Goal: Task Accomplishment & Management: Use online tool/utility

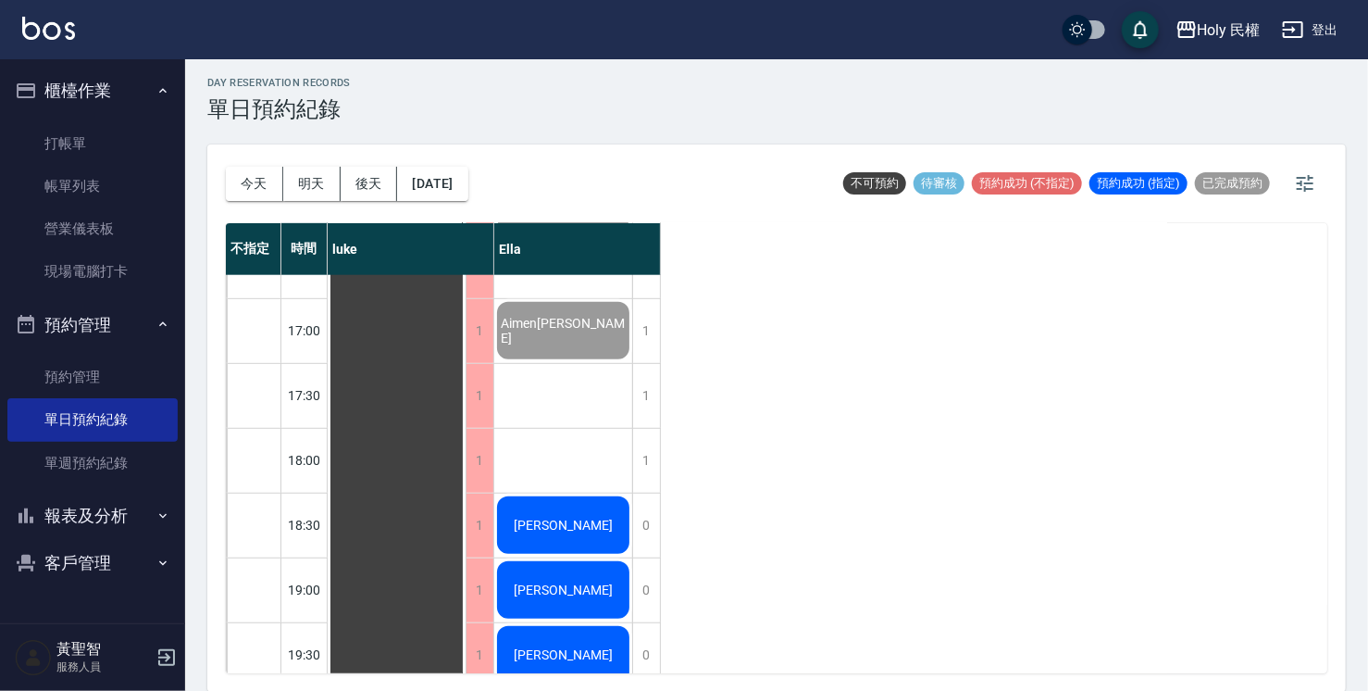
scroll to position [653, 0]
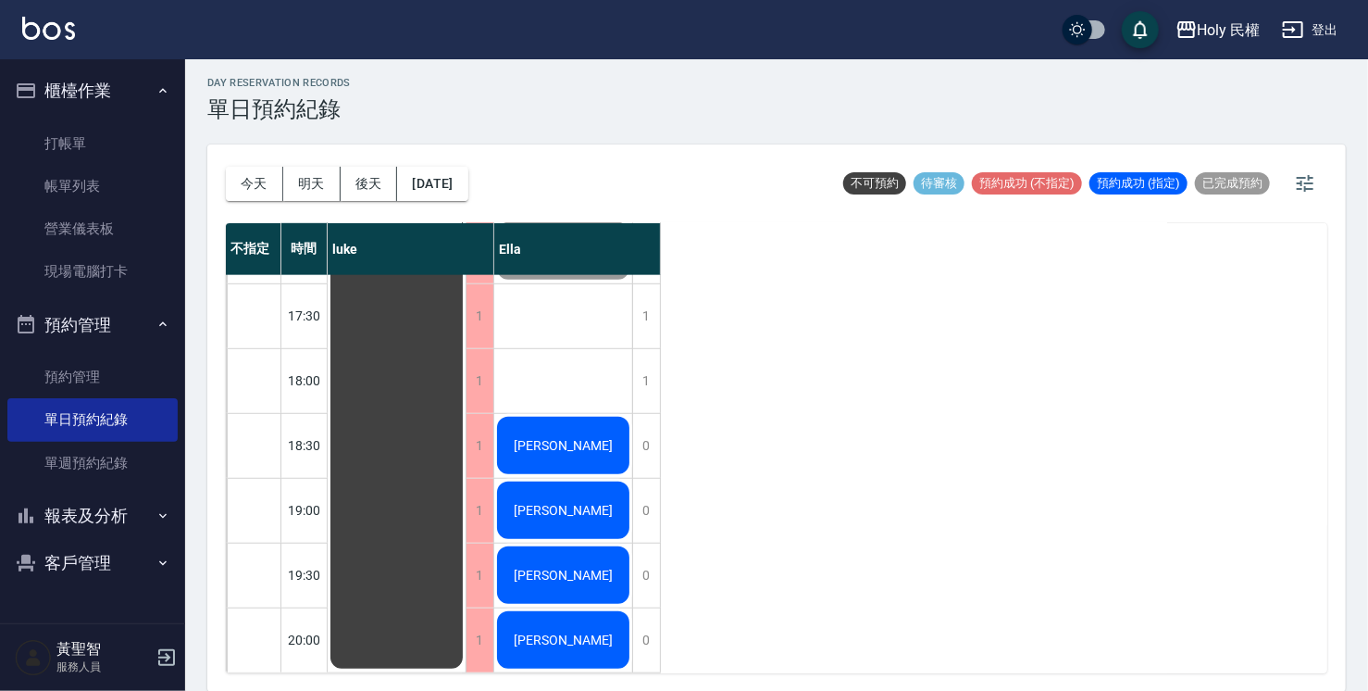
click at [531, 446] on div "[PERSON_NAME]" at bounding box center [563, 445] width 138 height 63
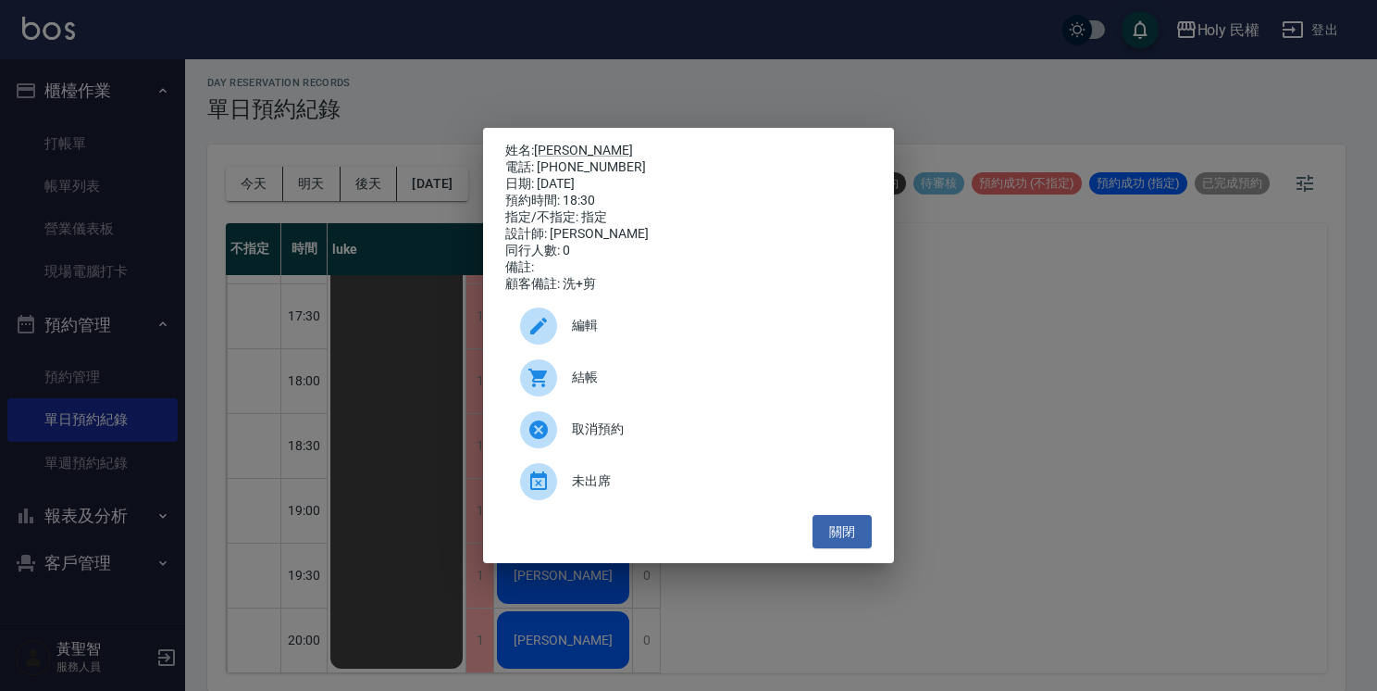
click at [550, 384] on div at bounding box center [538, 377] width 37 height 37
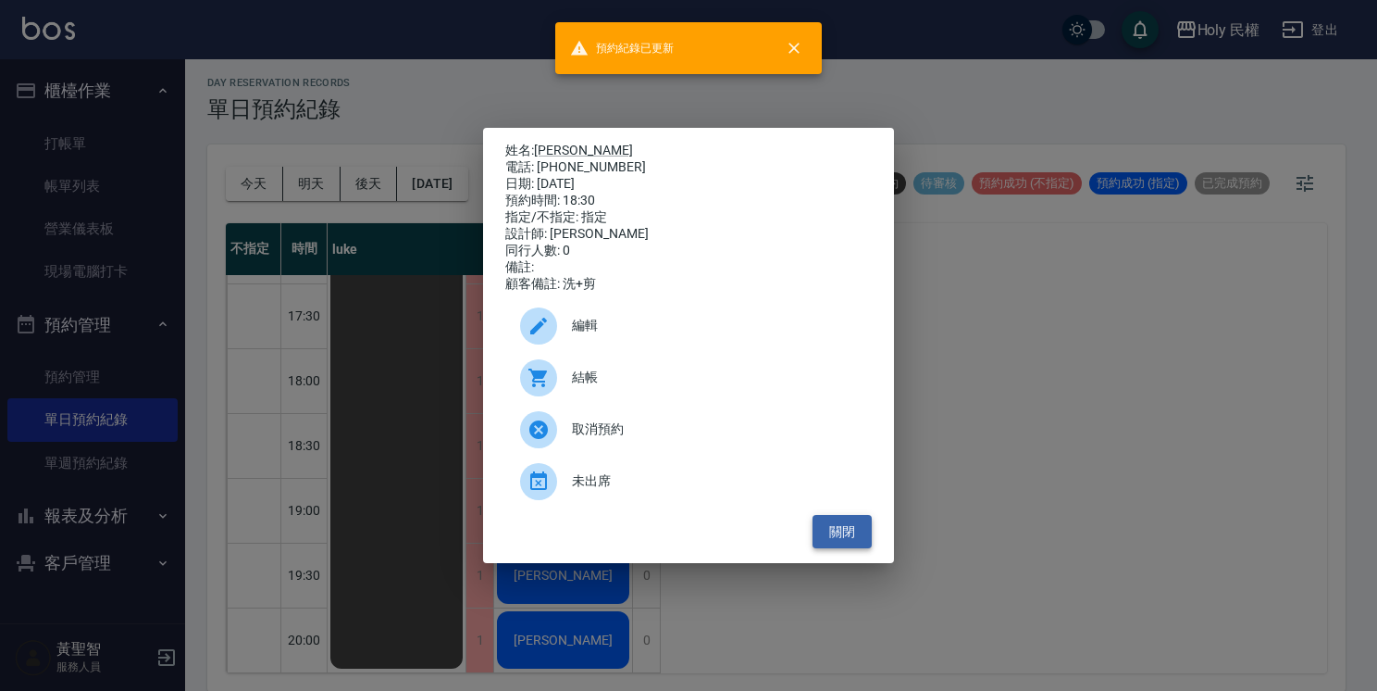
click at [861, 539] on button "關閉" at bounding box center [842, 532] width 59 height 34
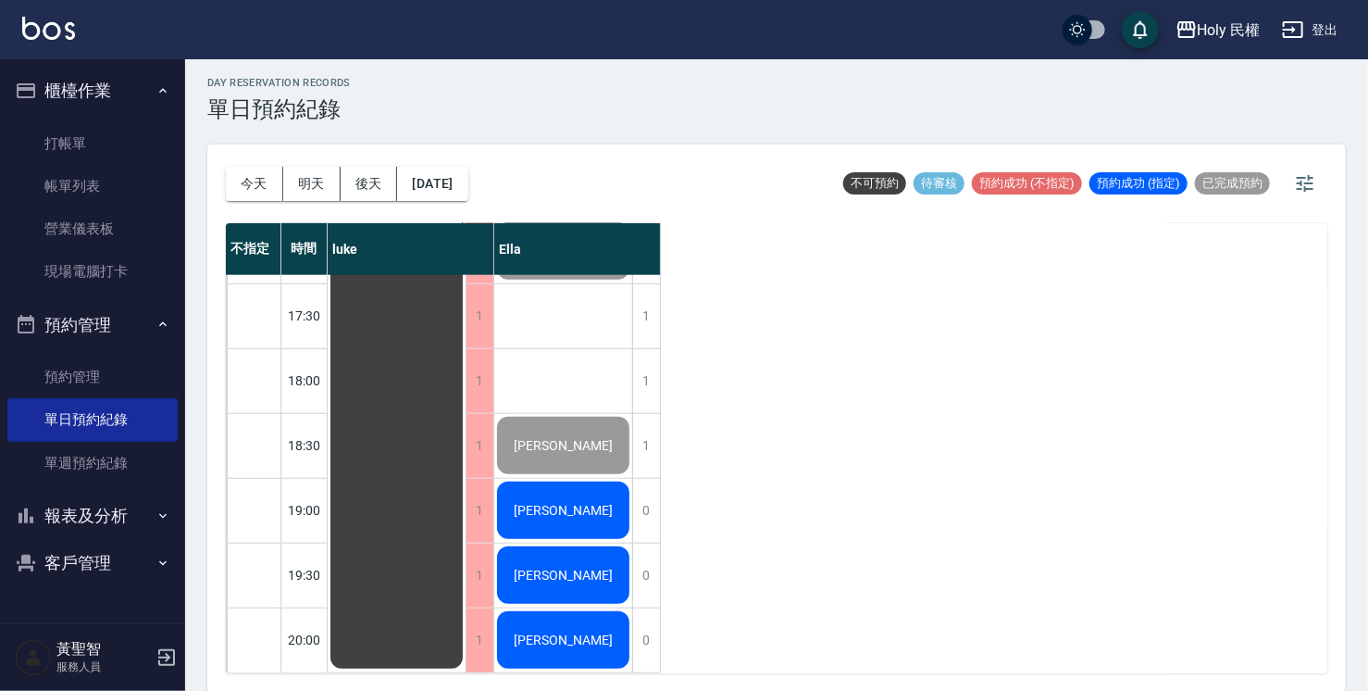
click at [588, 505] on div "[PERSON_NAME]" at bounding box center [563, 510] width 138 height 63
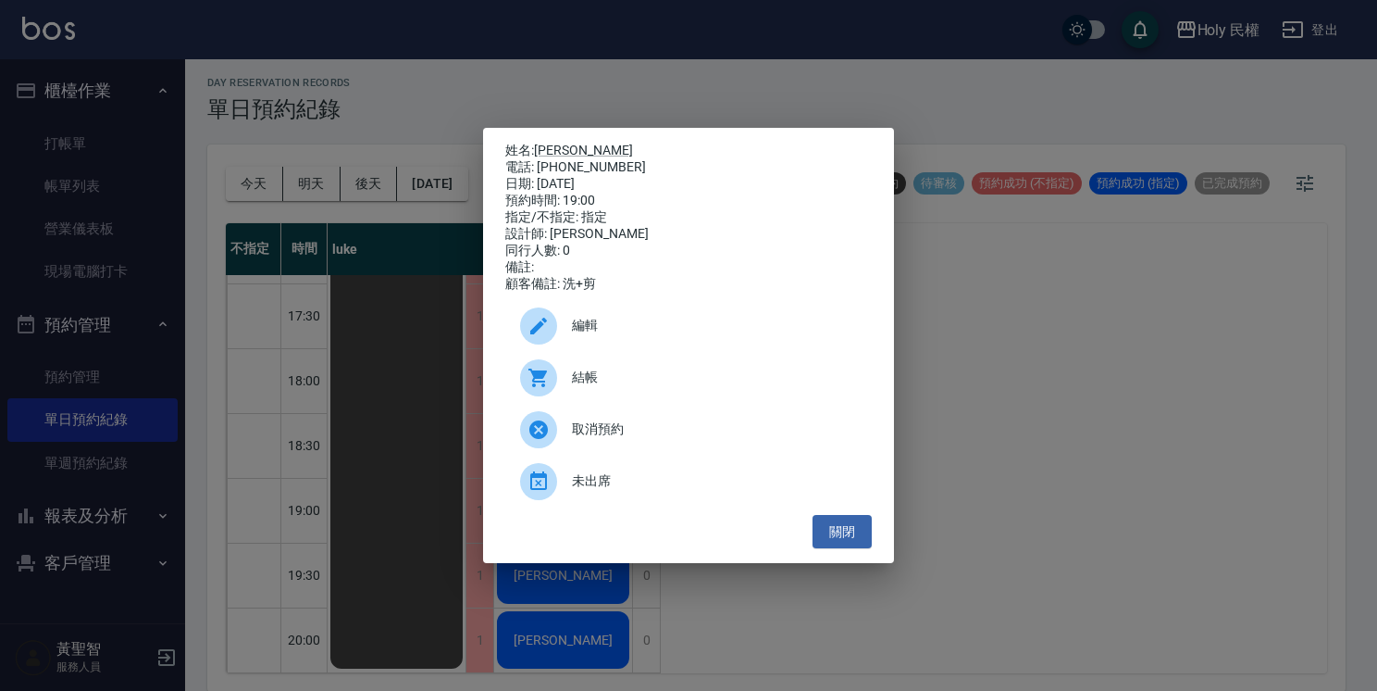
click at [624, 376] on span "結帳" at bounding box center [714, 376] width 285 height 19
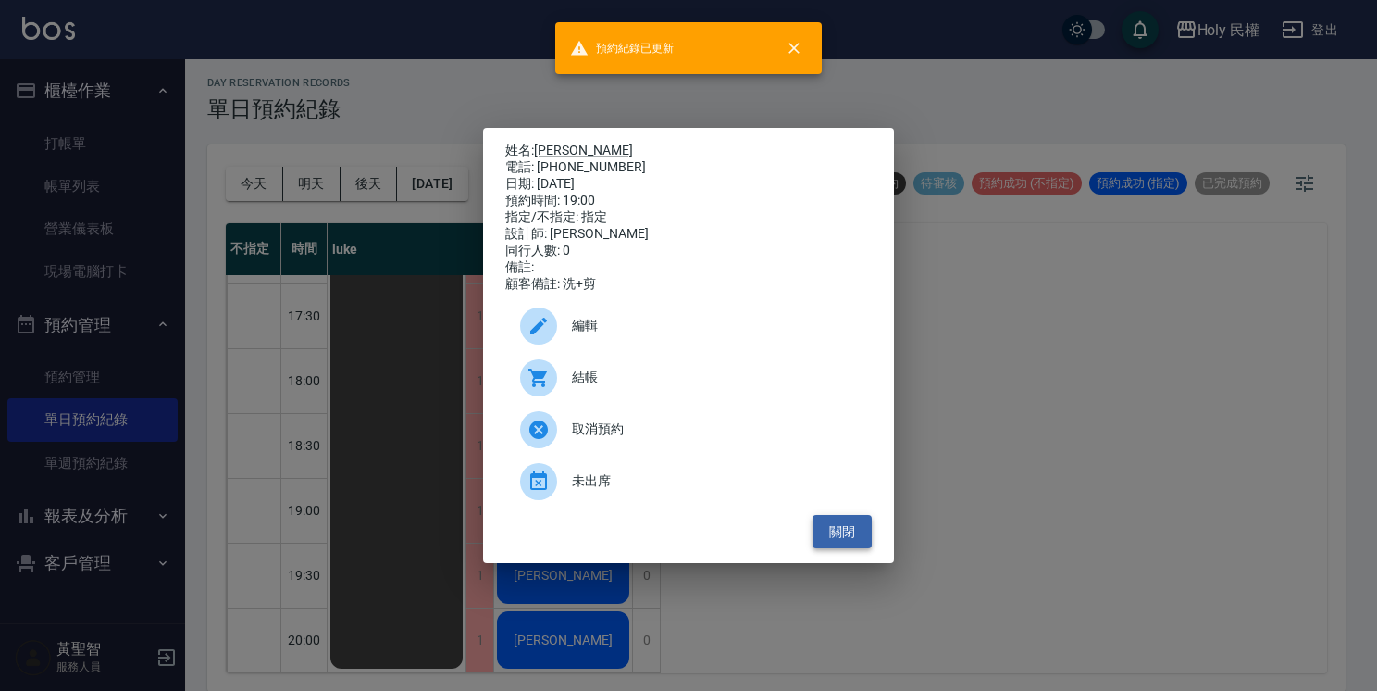
click at [844, 543] on button "關閉" at bounding box center [842, 532] width 59 height 34
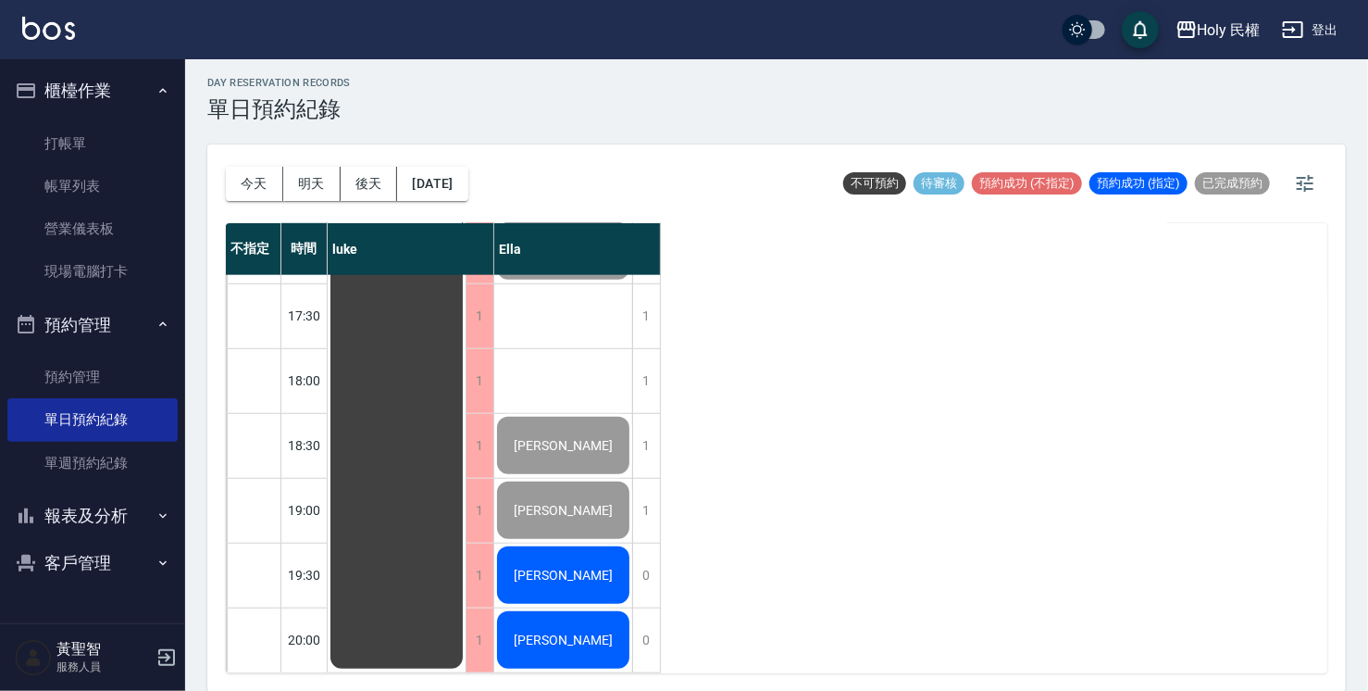
click at [542, 574] on div "[PERSON_NAME]" at bounding box center [563, 574] width 138 height 63
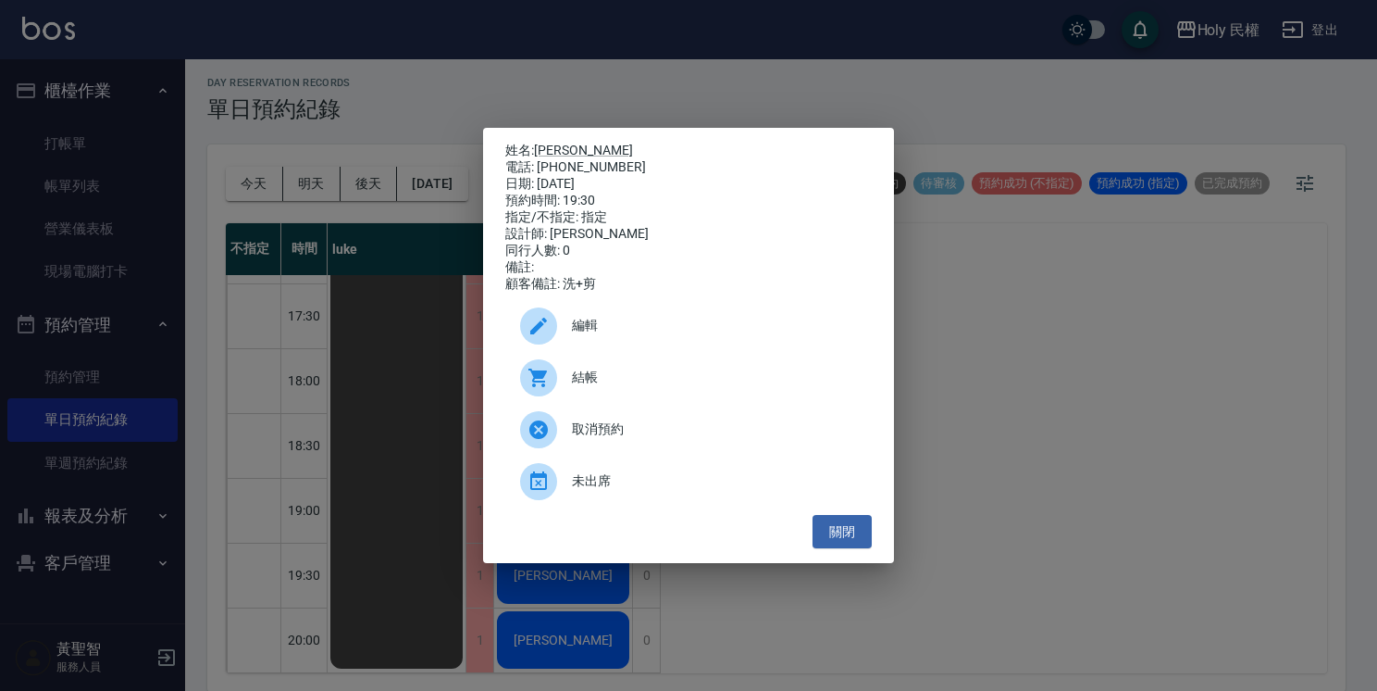
click at [580, 397] on div "結帳" at bounding box center [688, 378] width 367 height 52
click at [848, 536] on button "關閉" at bounding box center [842, 532] width 59 height 34
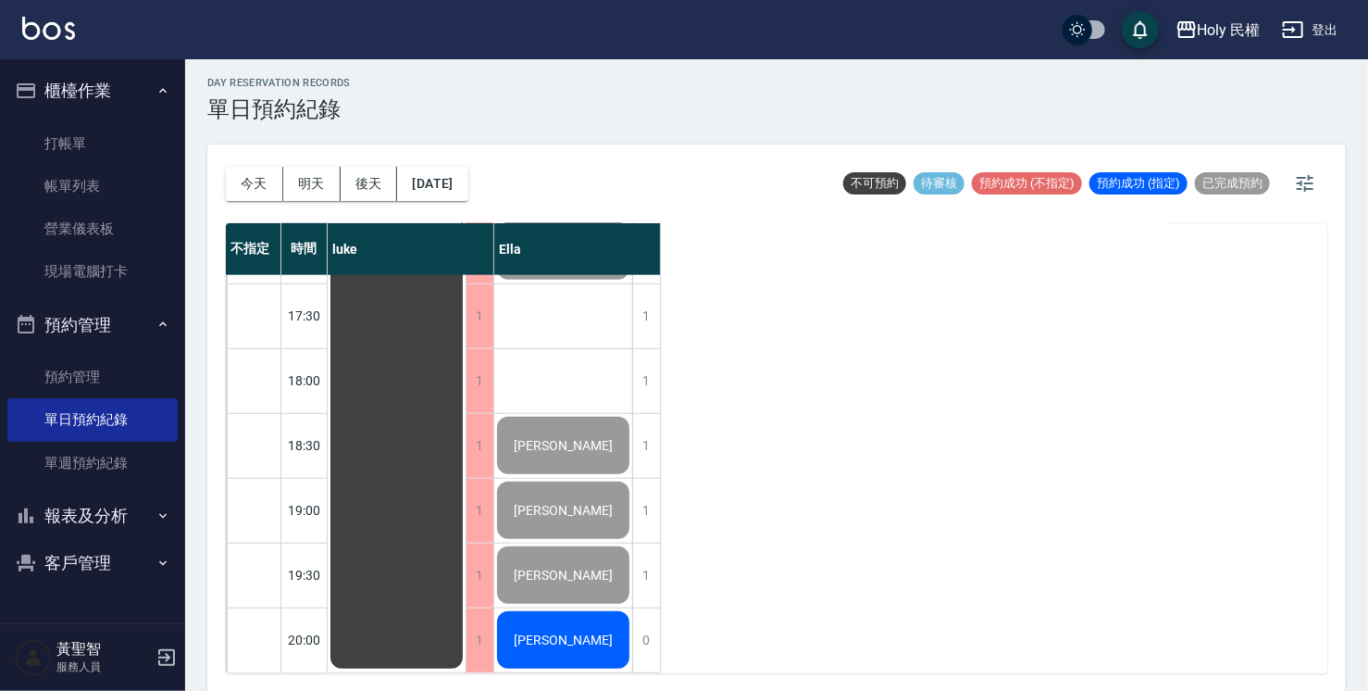
click at [570, 632] on span "[PERSON_NAME]" at bounding box center [563, 639] width 106 height 15
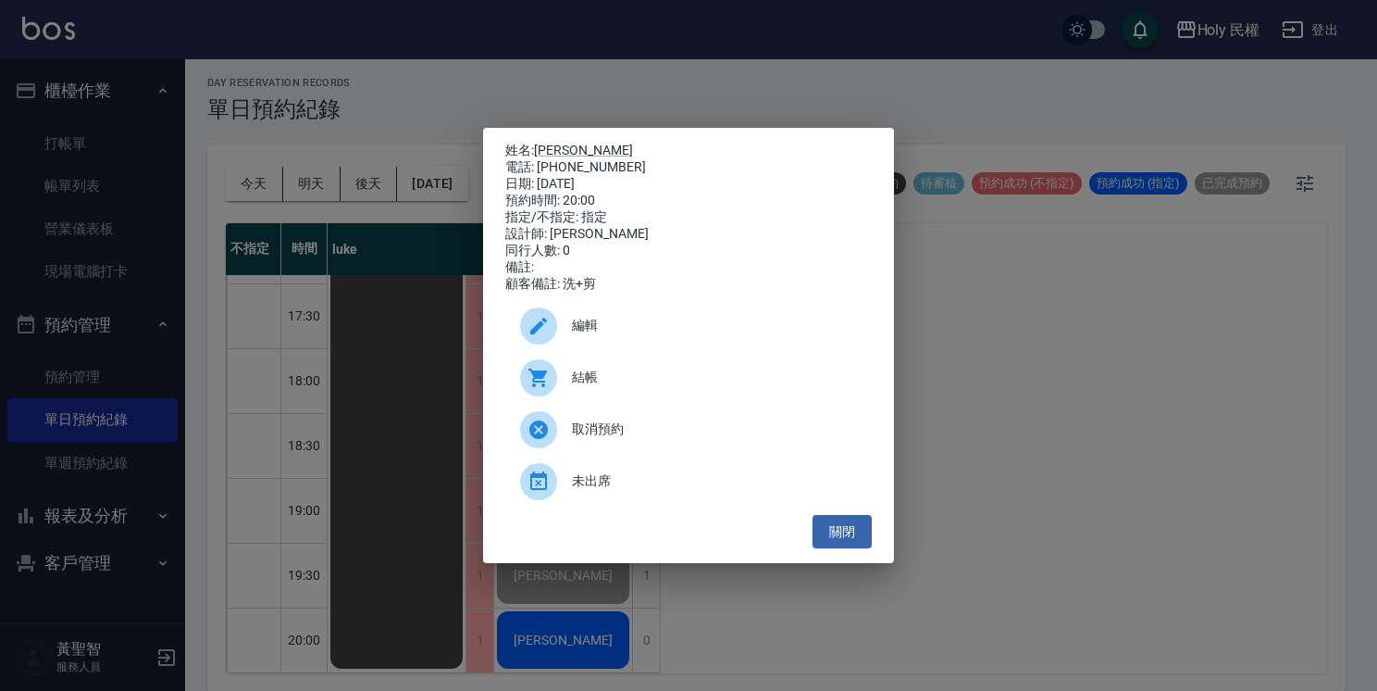
click at [629, 387] on span "結帳" at bounding box center [714, 376] width 285 height 19
click at [837, 541] on button "關閉" at bounding box center [842, 532] width 59 height 34
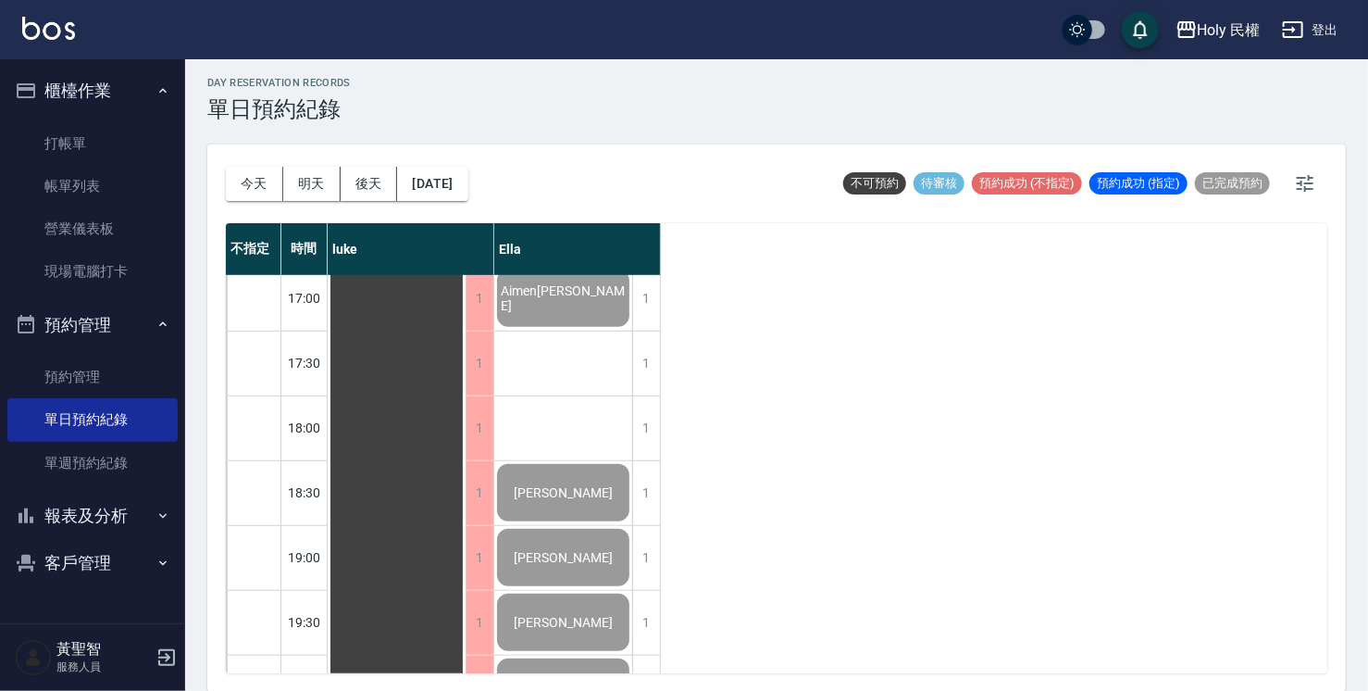
scroll to position [560, 0]
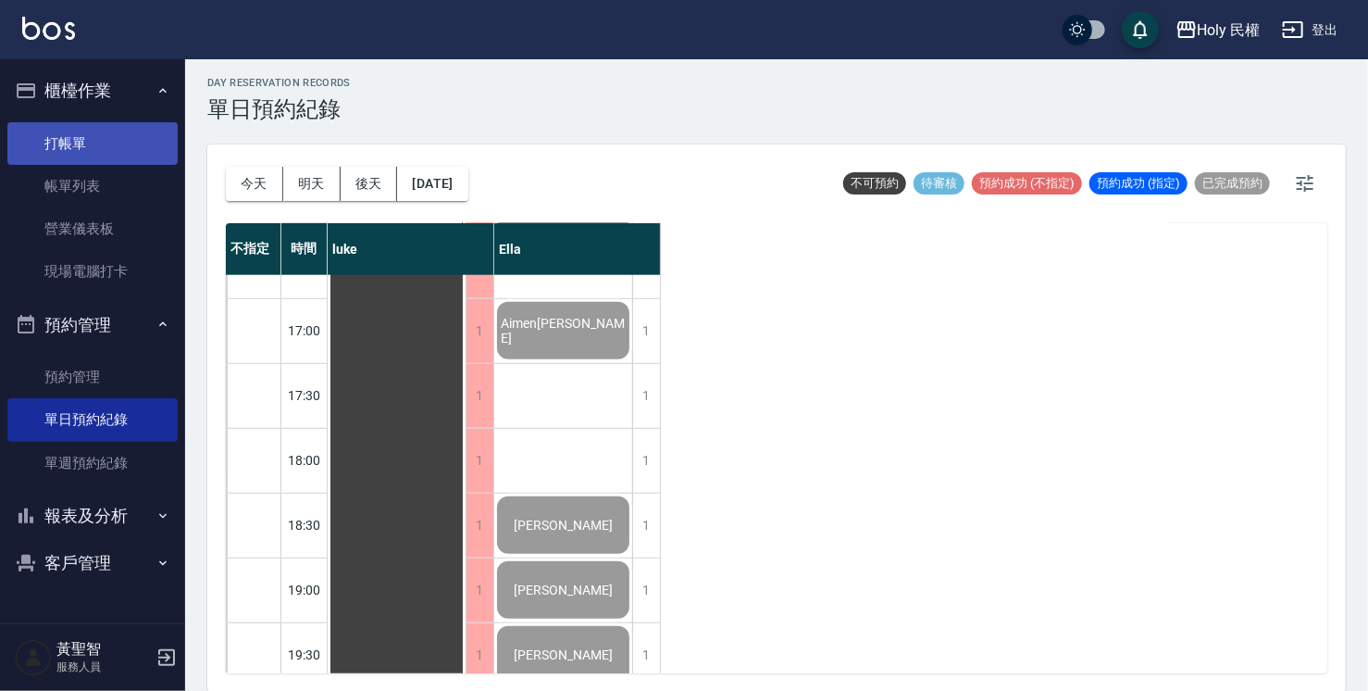
click at [144, 141] on link "打帳單" at bounding box center [92, 143] width 170 height 43
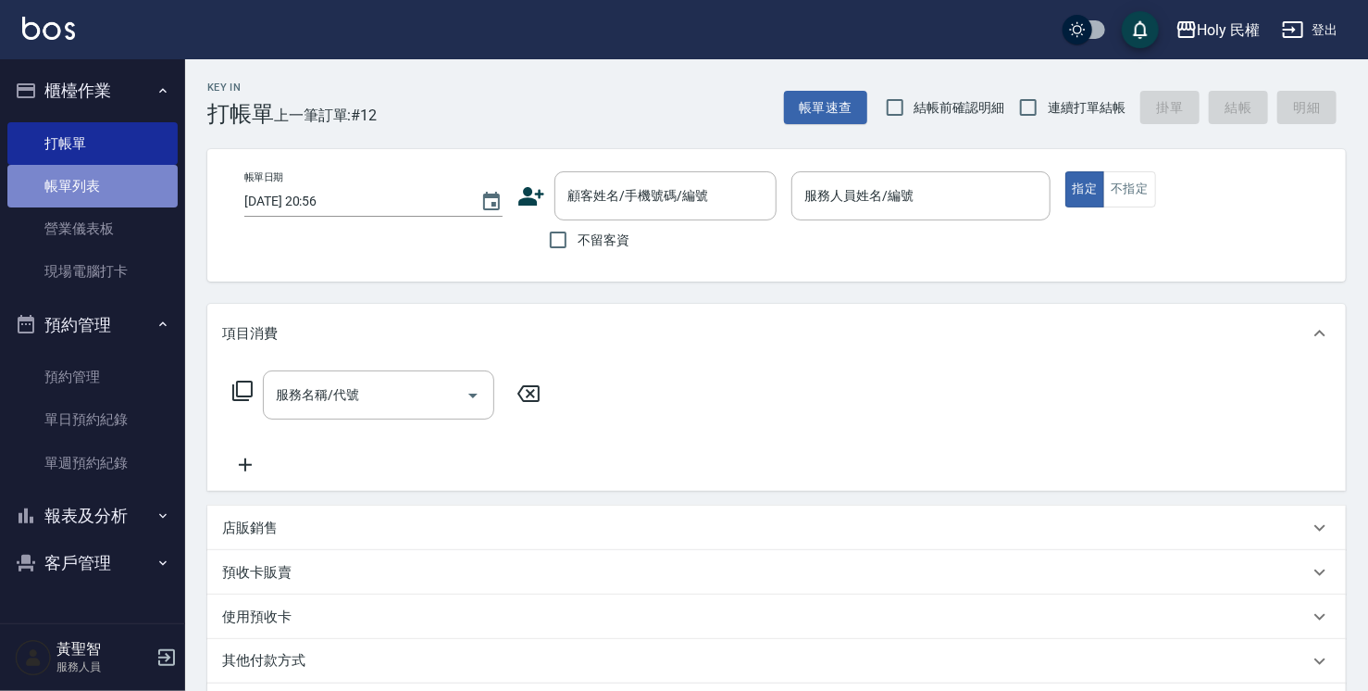
click at [75, 202] on link "帳單列表" at bounding box center [92, 186] width 170 height 43
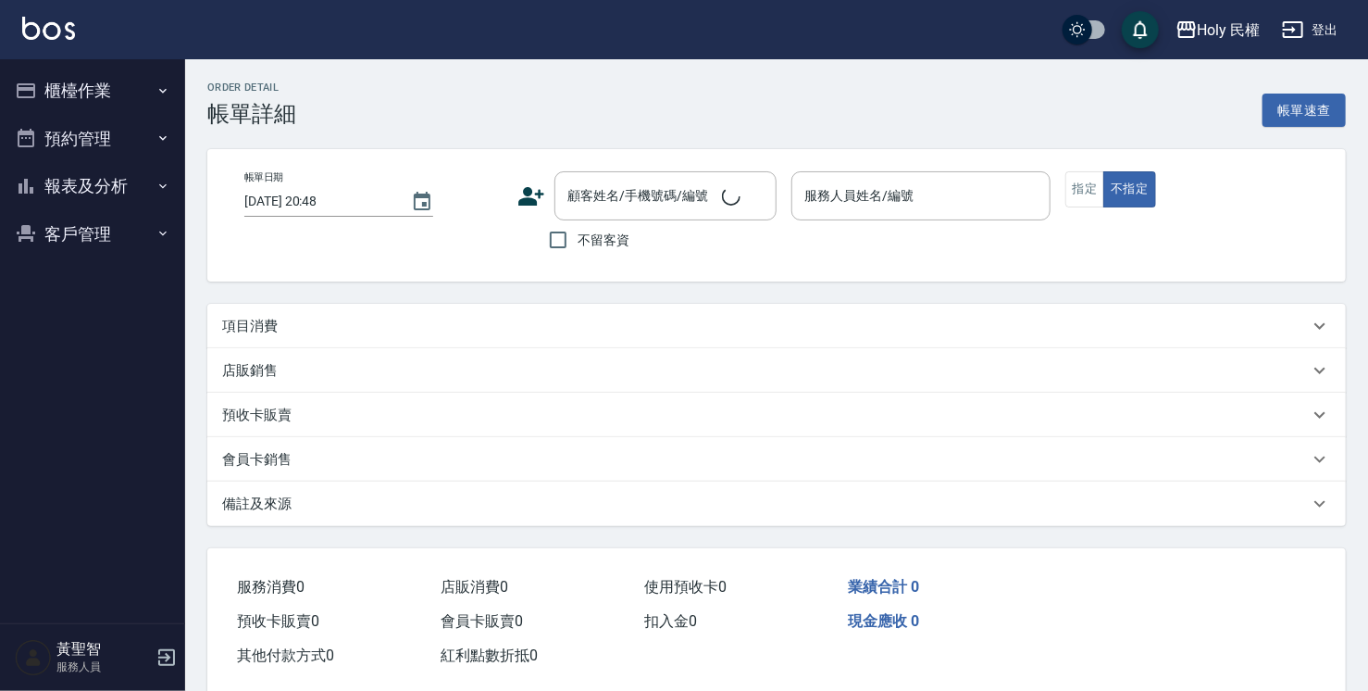
click at [580, 320] on div "項目消費" at bounding box center [765, 326] width 1087 height 19
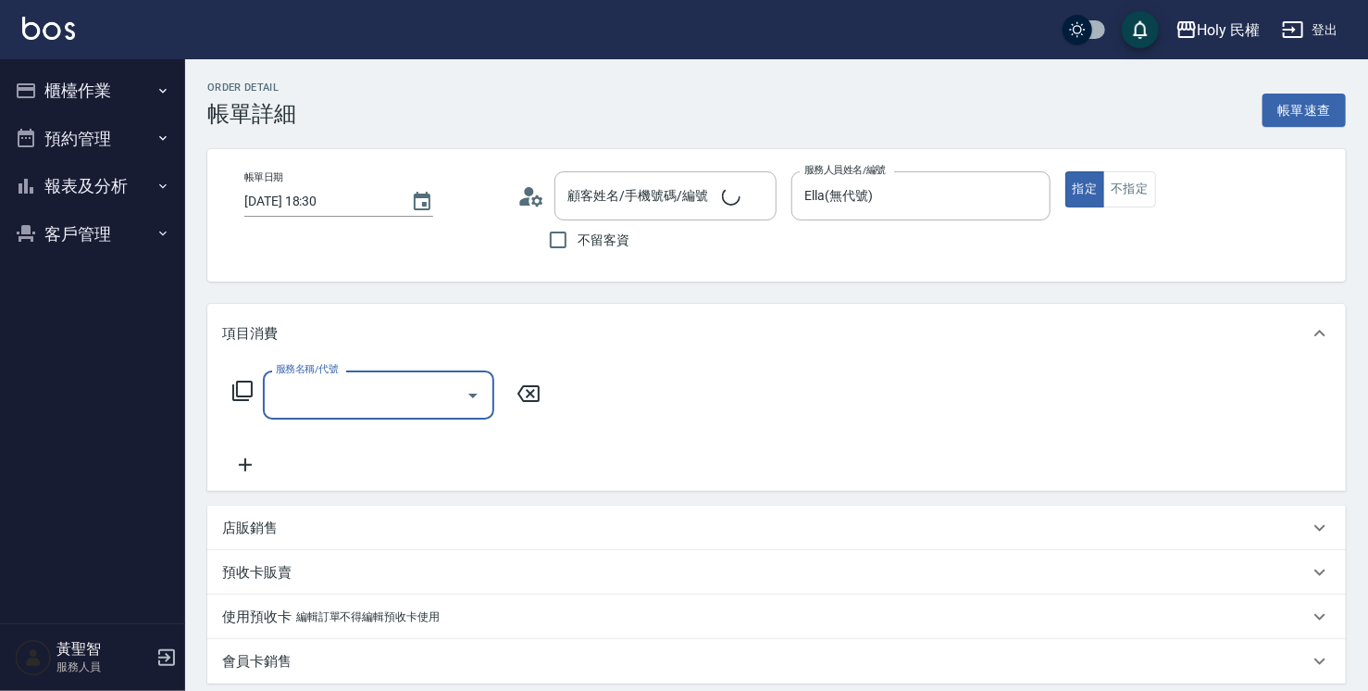
type input "[DATE] 18:30"
type input "Ella(無代號)"
type input "詹/0919922659/"
click at [383, 391] on input "服務名稱/代號" at bounding box center [364, 395] width 187 height 32
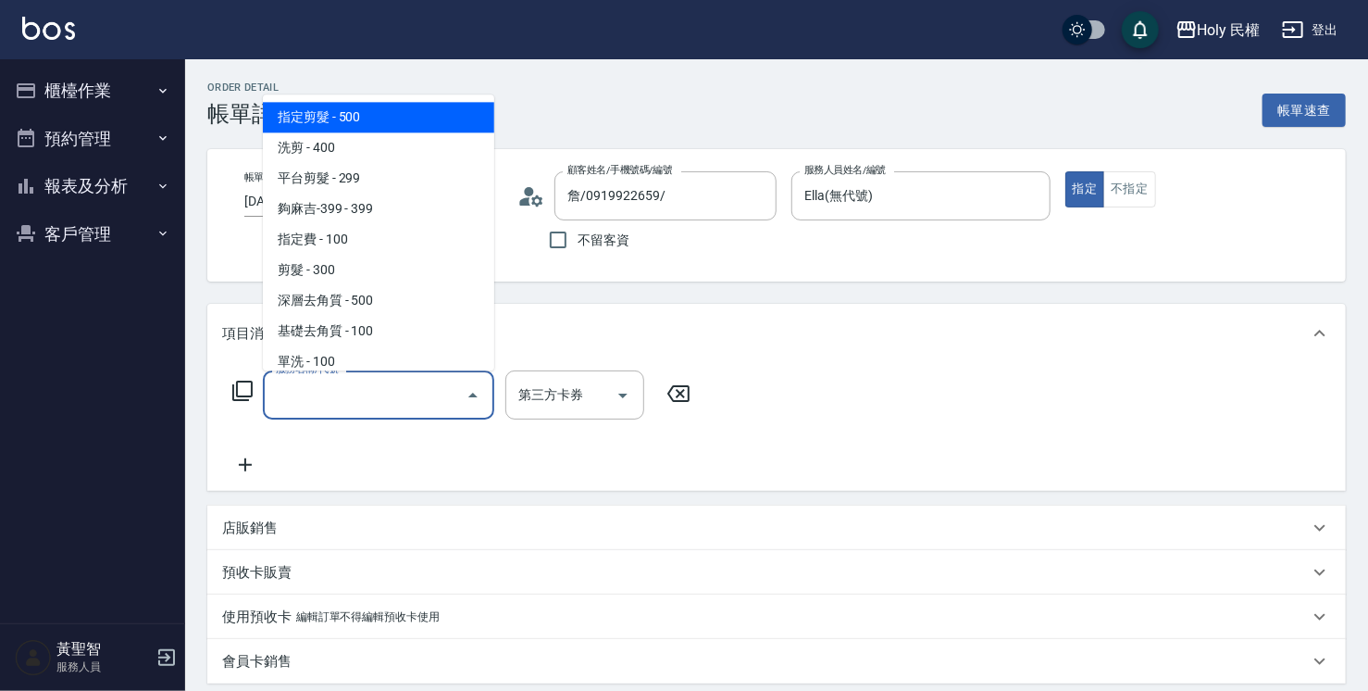
click at [388, 117] on span "指定剪髮 - 500" at bounding box center [378, 117] width 231 height 31
type input "指定剪髮(1)"
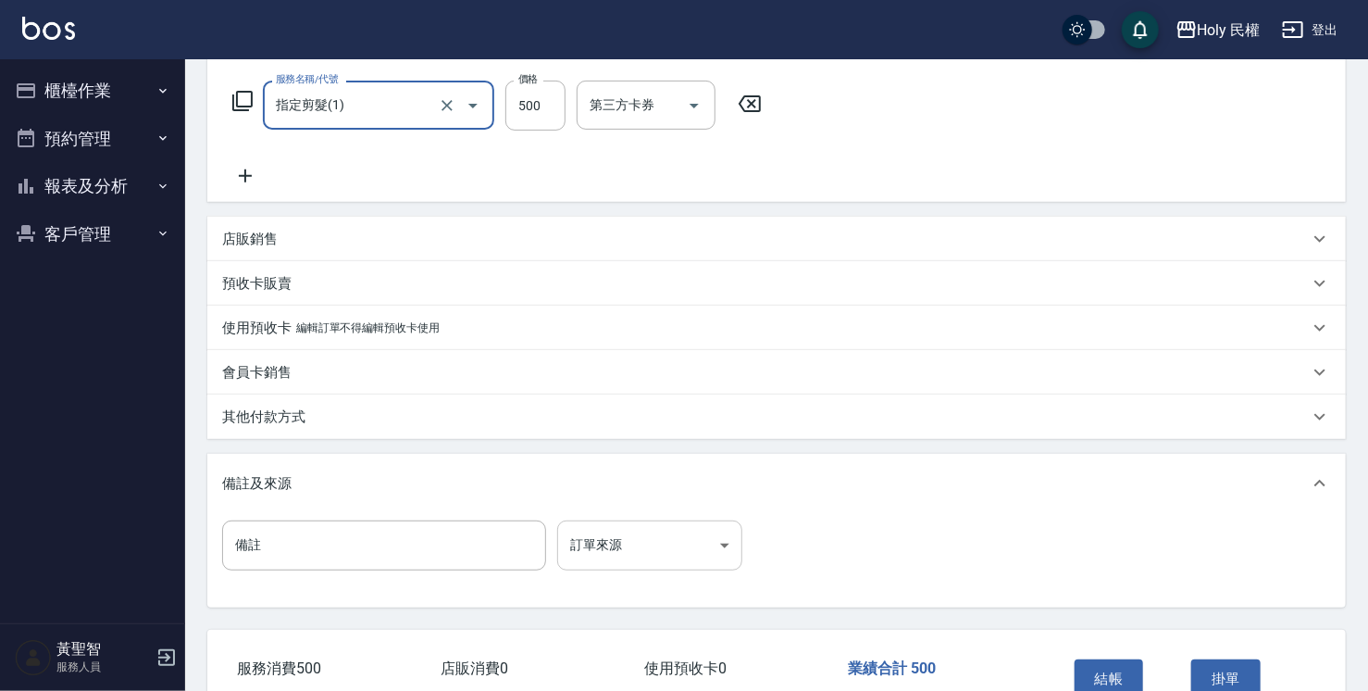
scroll to position [370, 0]
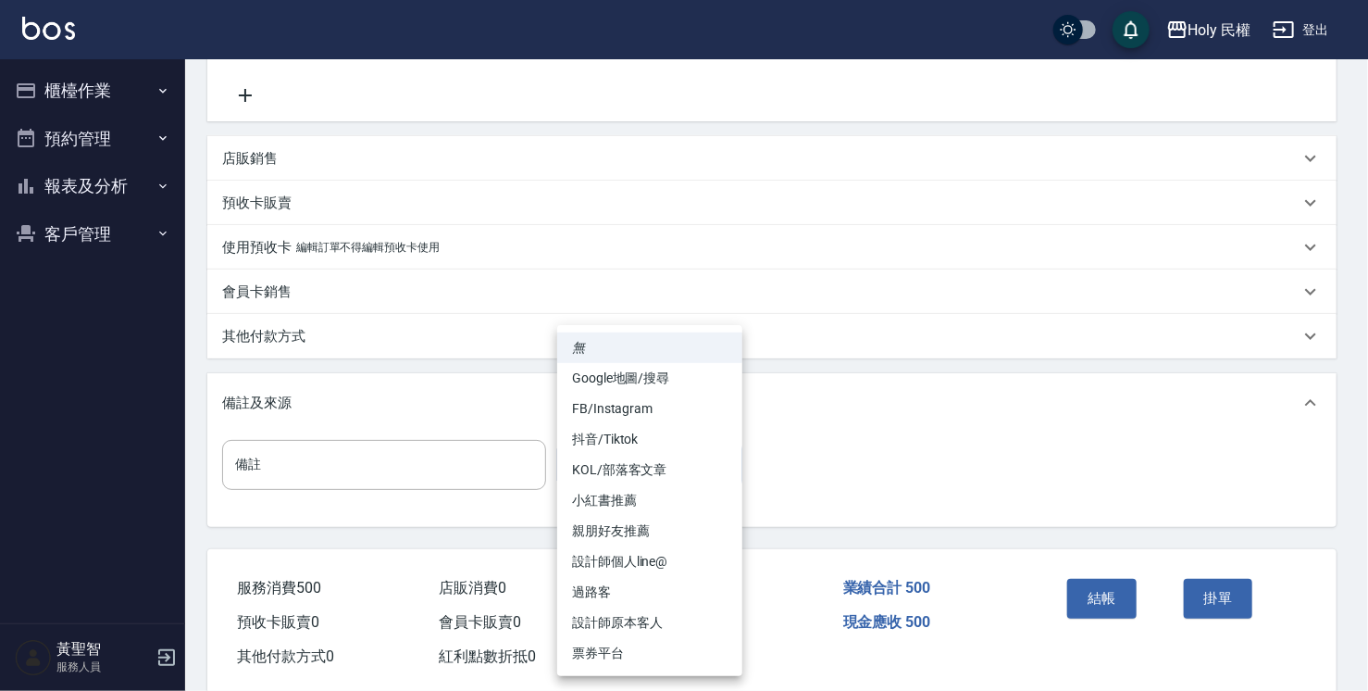
click at [667, 460] on body "Holy 民權 登出 櫃檯作業 打帳單 帳單列表 營業儀表板 現場電腦打卡 預約管理 預約管理 單日預約紀錄 單週預約紀錄 報表及分析 報表目錄 店家日報表 …" at bounding box center [684, 174] width 1368 height 1089
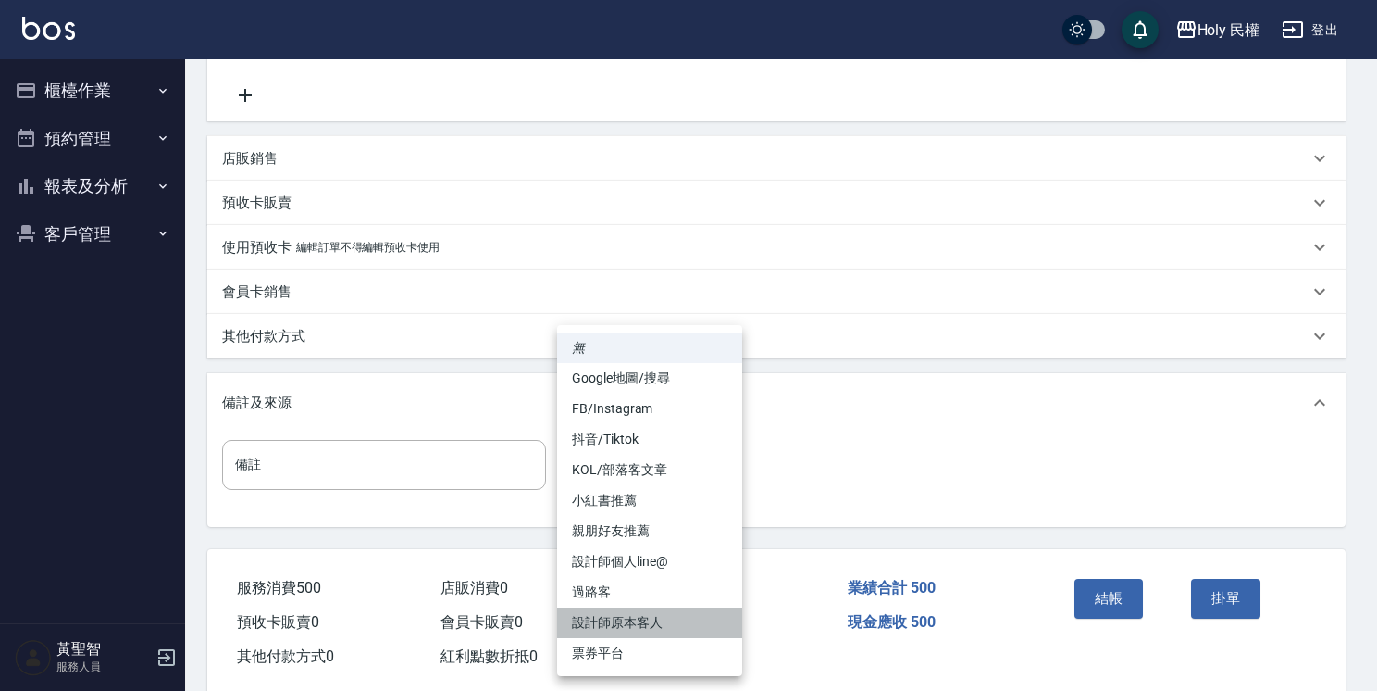
click at [647, 620] on li "設計師原本客人" at bounding box center [649, 622] width 185 height 31
type input "設計師原本客人"
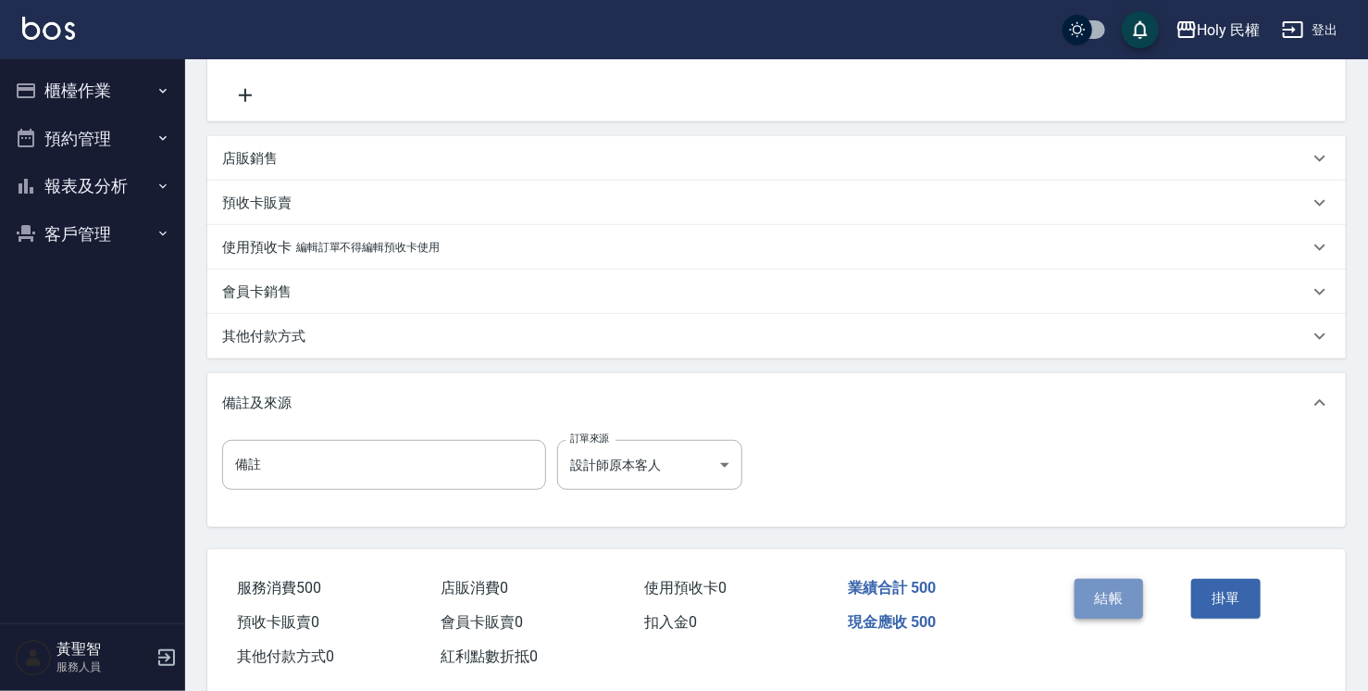
click at [1113, 598] on button "結帳" at bounding box center [1109, 598] width 69 height 39
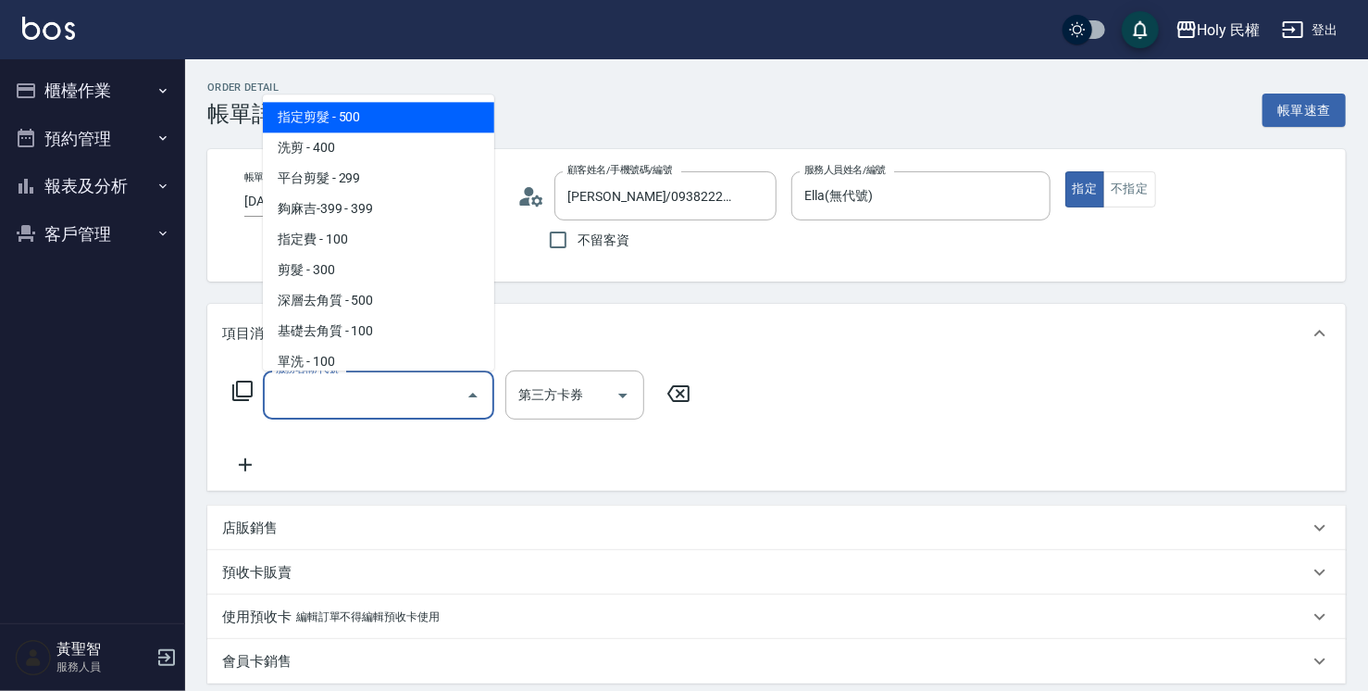
click at [398, 111] on span "指定剪髮 - 500" at bounding box center [378, 117] width 231 height 31
type input "指定剪髮(1)"
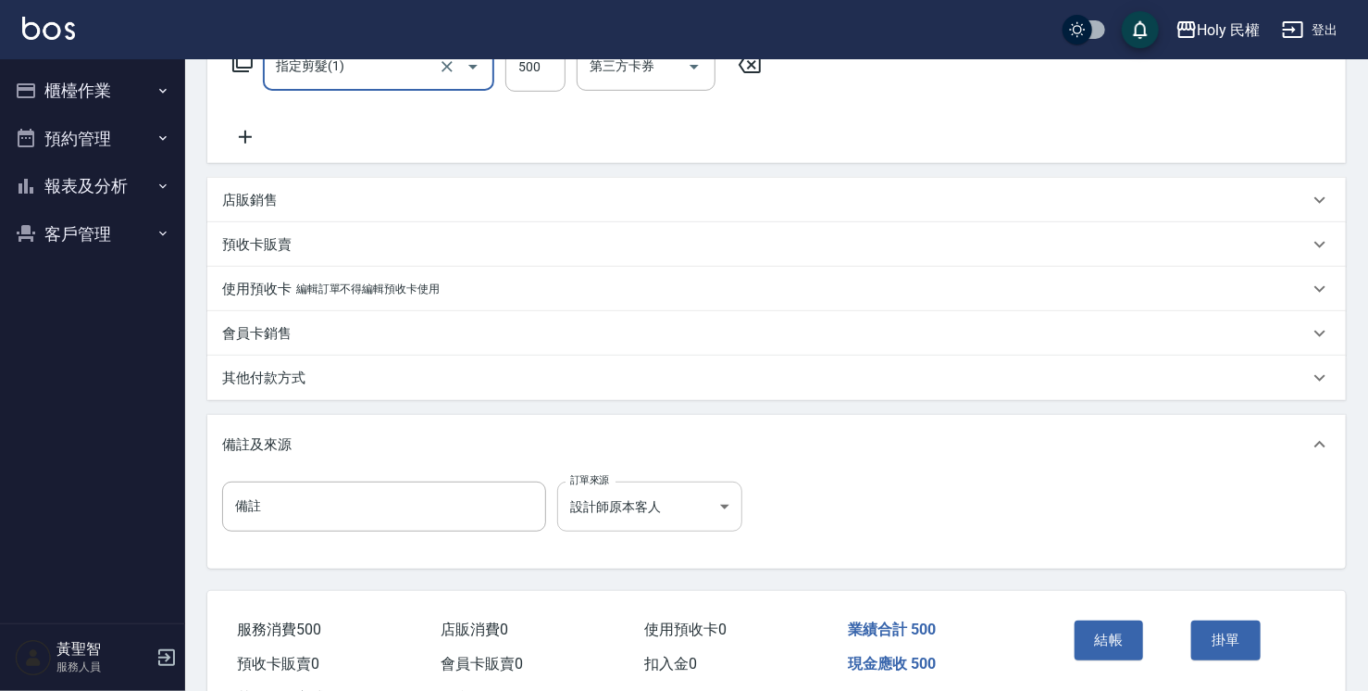
scroll to position [370, 0]
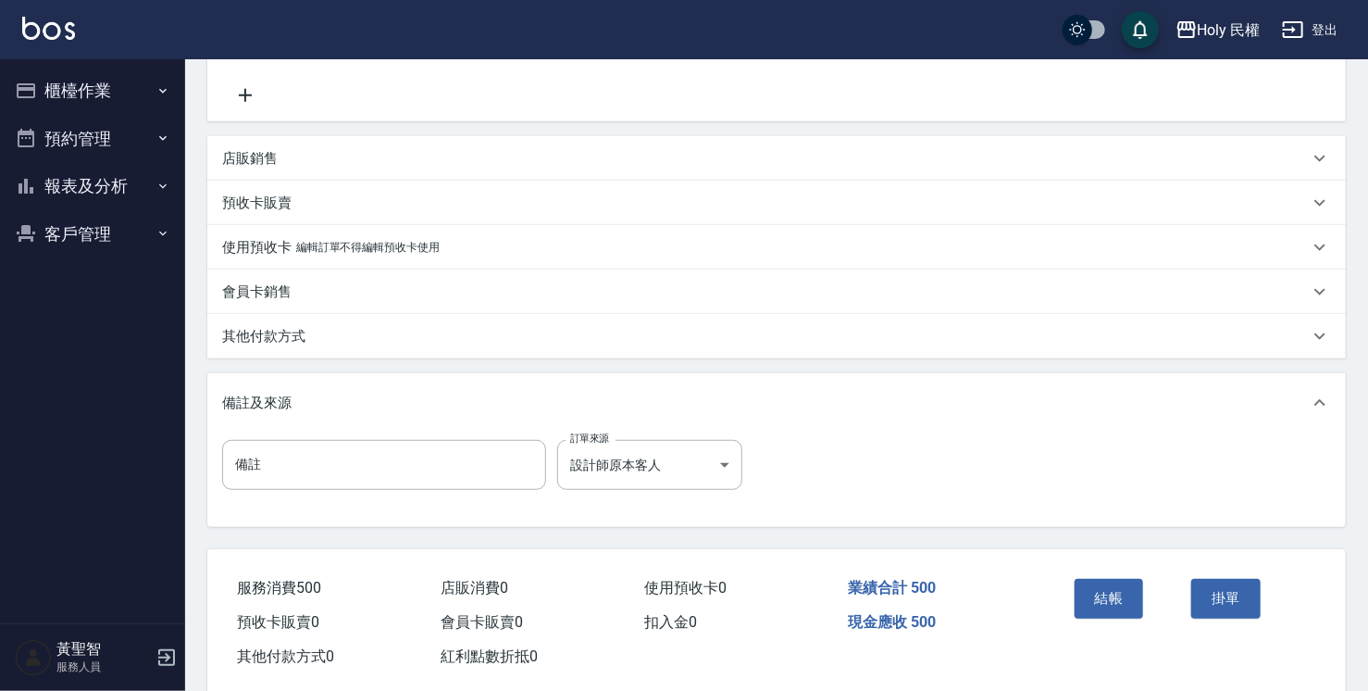
click at [1125, 599] on button "結帳" at bounding box center [1109, 598] width 69 height 39
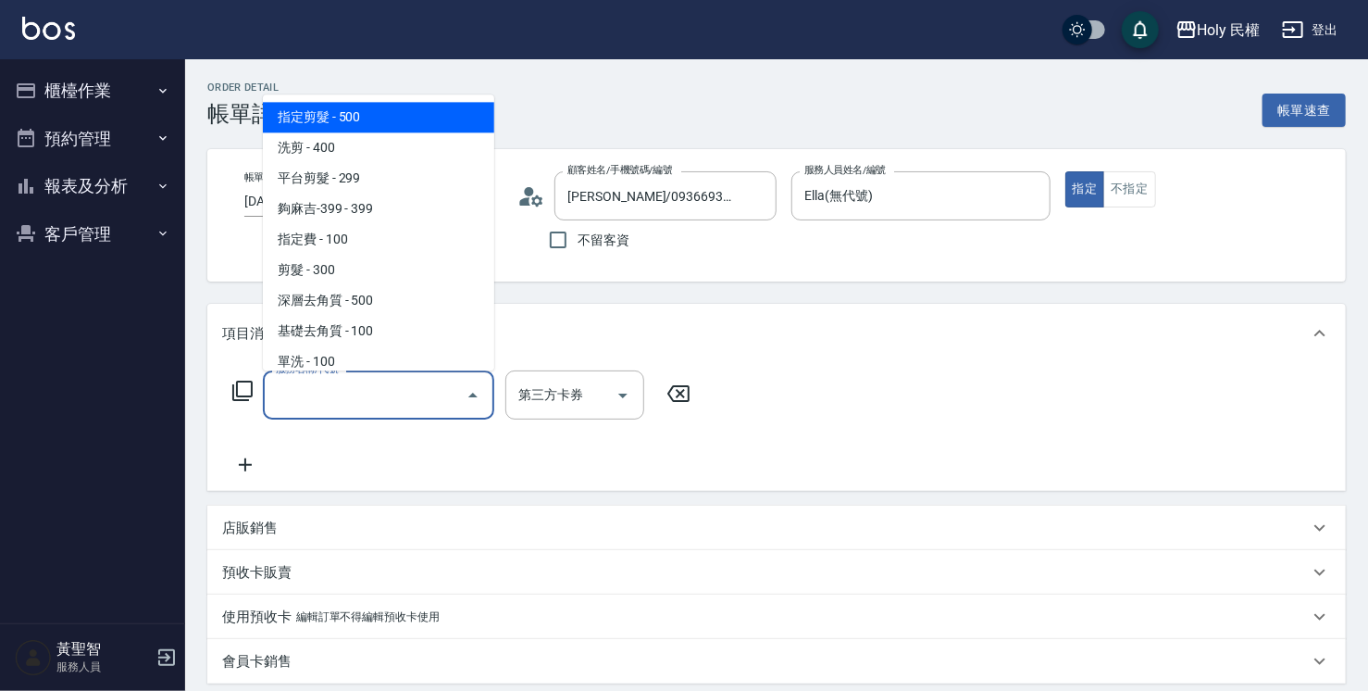
click at [393, 109] on span "指定剪髮 - 500" at bounding box center [378, 117] width 231 height 31
type input "指定剪髮(1)"
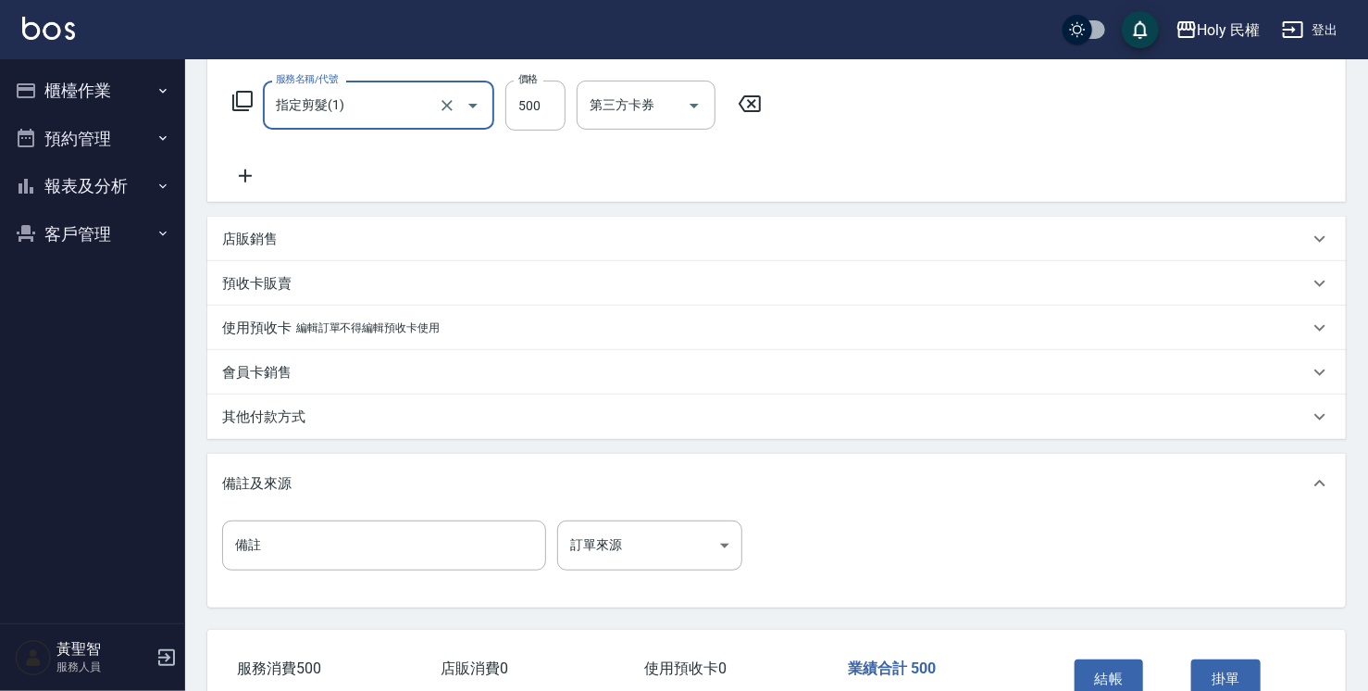
scroll to position [370, 0]
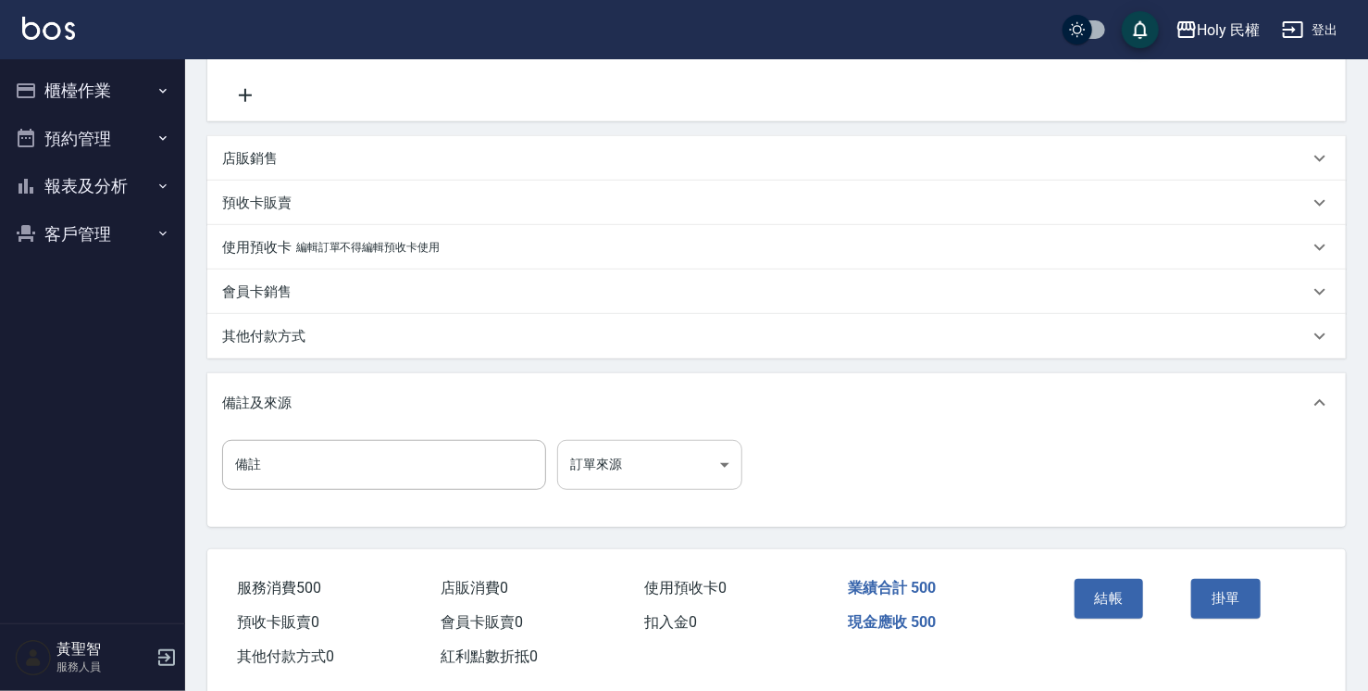
click at [696, 479] on body "Holy 民權 登出 櫃檯作業 打帳單 帳單列表 營業儀表板 現場電腦打卡 預約管理 預約管理 單日預約紀錄 單週預約紀錄 報表及分析 報表目錄 店家日報表 …" at bounding box center [684, 174] width 1368 height 1089
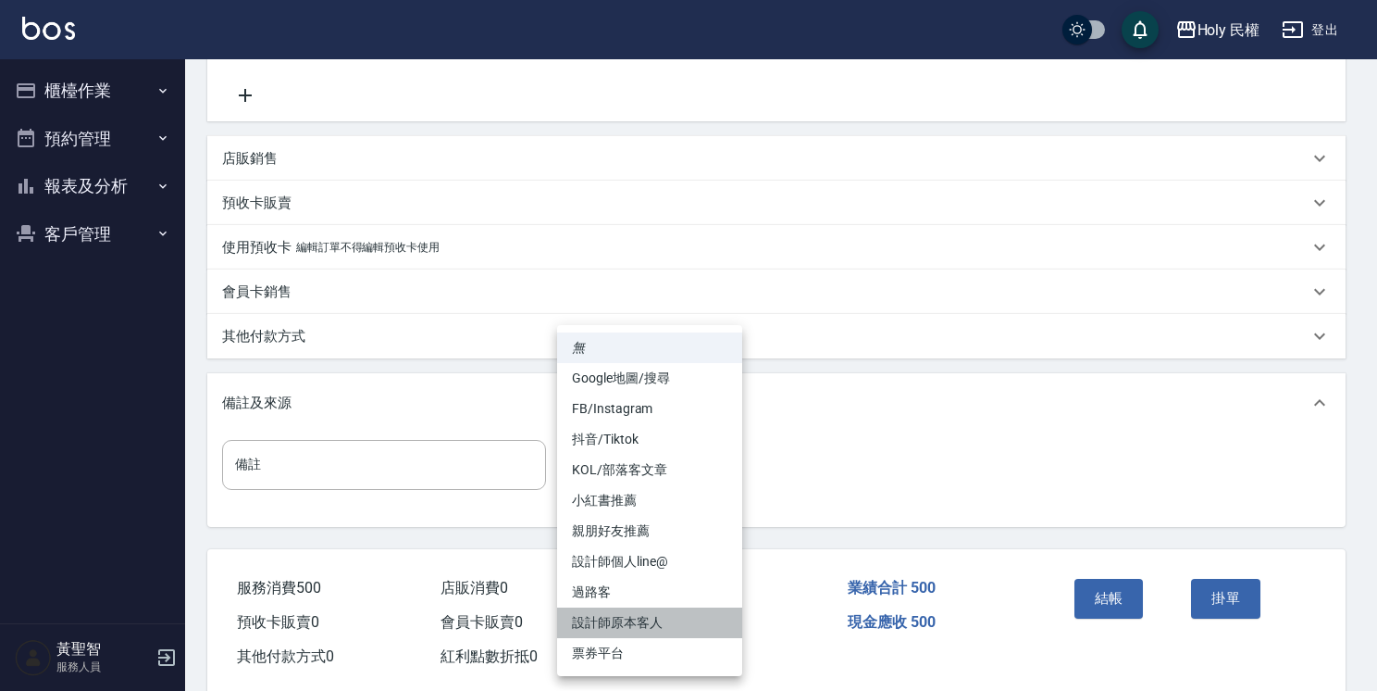
click at [678, 620] on li "設計師原本客人" at bounding box center [649, 622] width 185 height 31
type input "設計師原本客人"
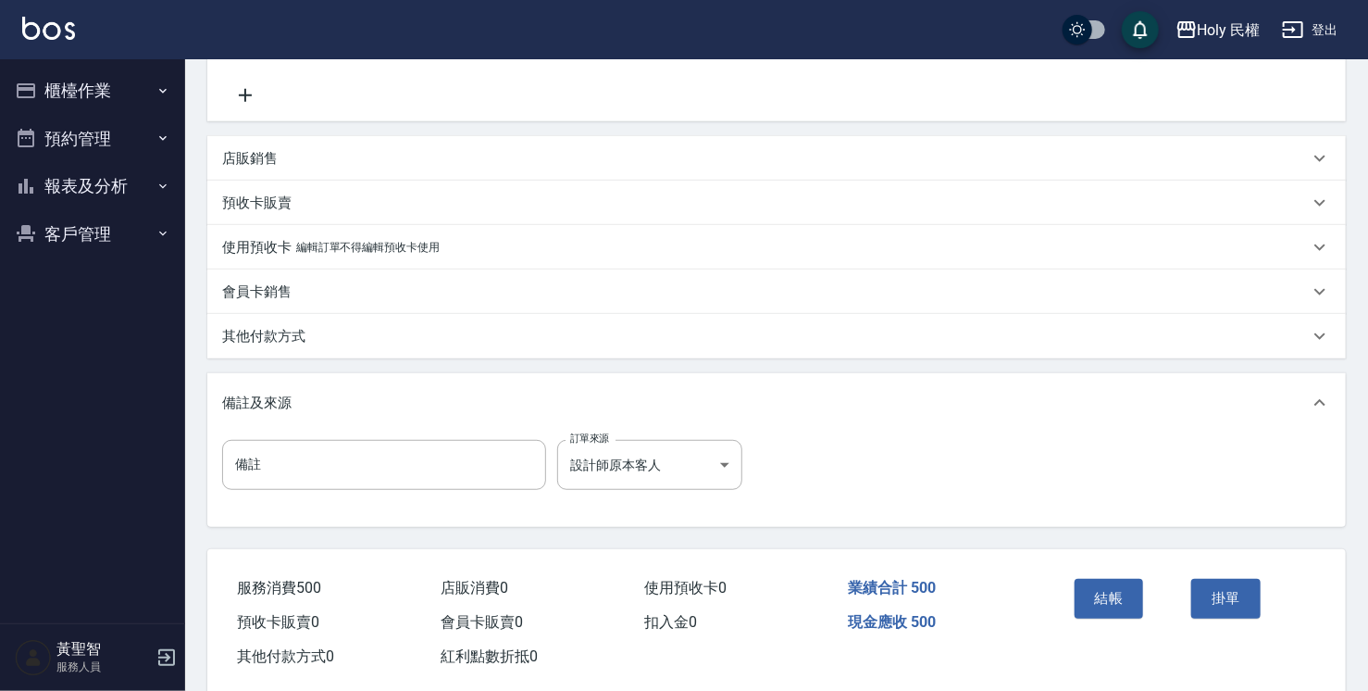
click at [1148, 604] on div "結帳" at bounding box center [1126, 611] width 118 height 81
click at [1107, 601] on button "結帳" at bounding box center [1109, 598] width 69 height 39
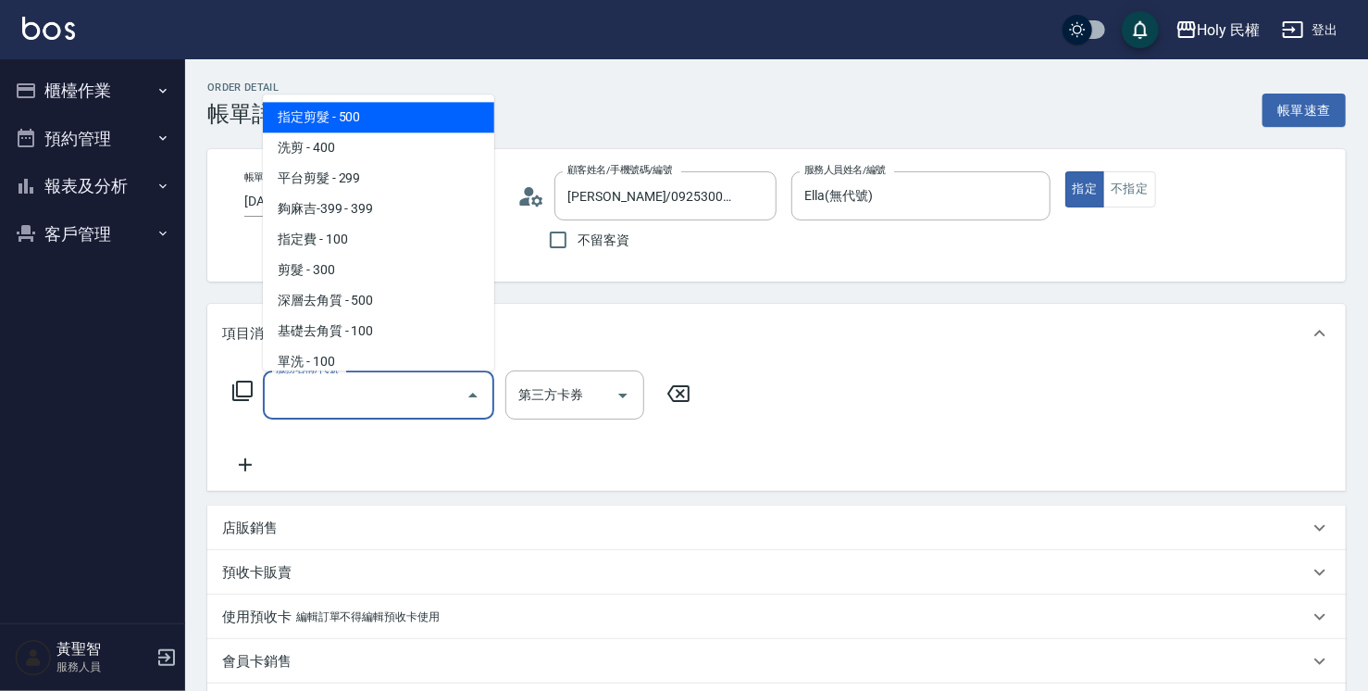
click at [440, 119] on span "指定剪髮 - 500" at bounding box center [378, 117] width 231 height 31
type input "指定剪髮(1)"
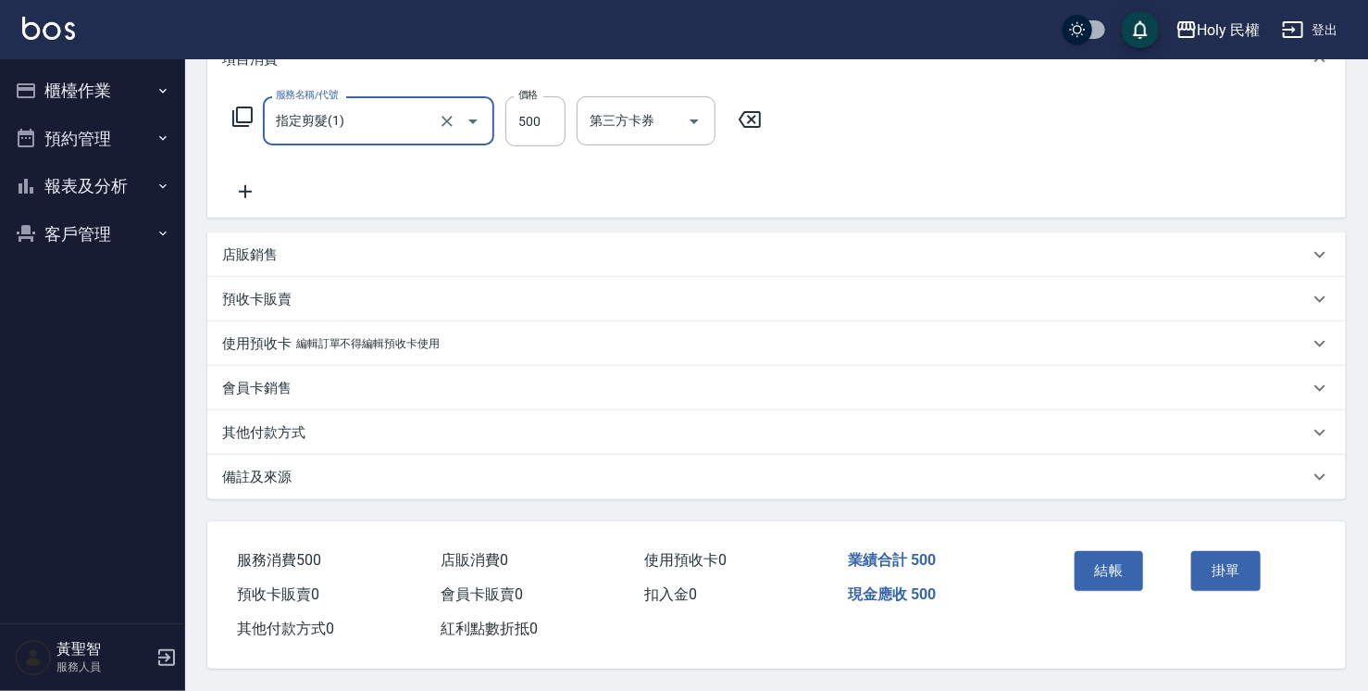
scroll to position [280, 0]
click at [710, 477] on div "備註及來源" at bounding box center [765, 476] width 1087 height 19
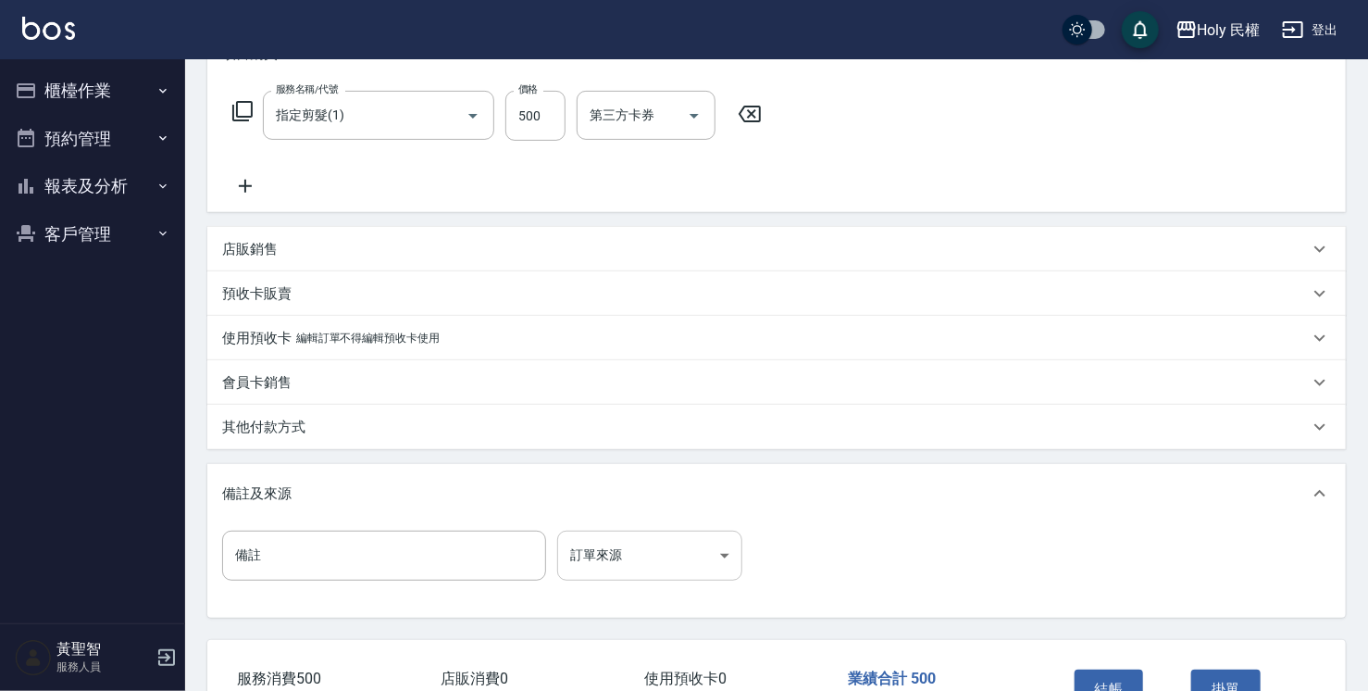
click at [663, 550] on body "Holy 民權 登出 櫃檯作業 打帳單 帳單列表 營業儀表板 現場電腦打卡 預約管理 預約管理 單日預約紀錄 單週預約紀錄 報表及分析 報表目錄 店家日報表 …" at bounding box center [684, 264] width 1368 height 1089
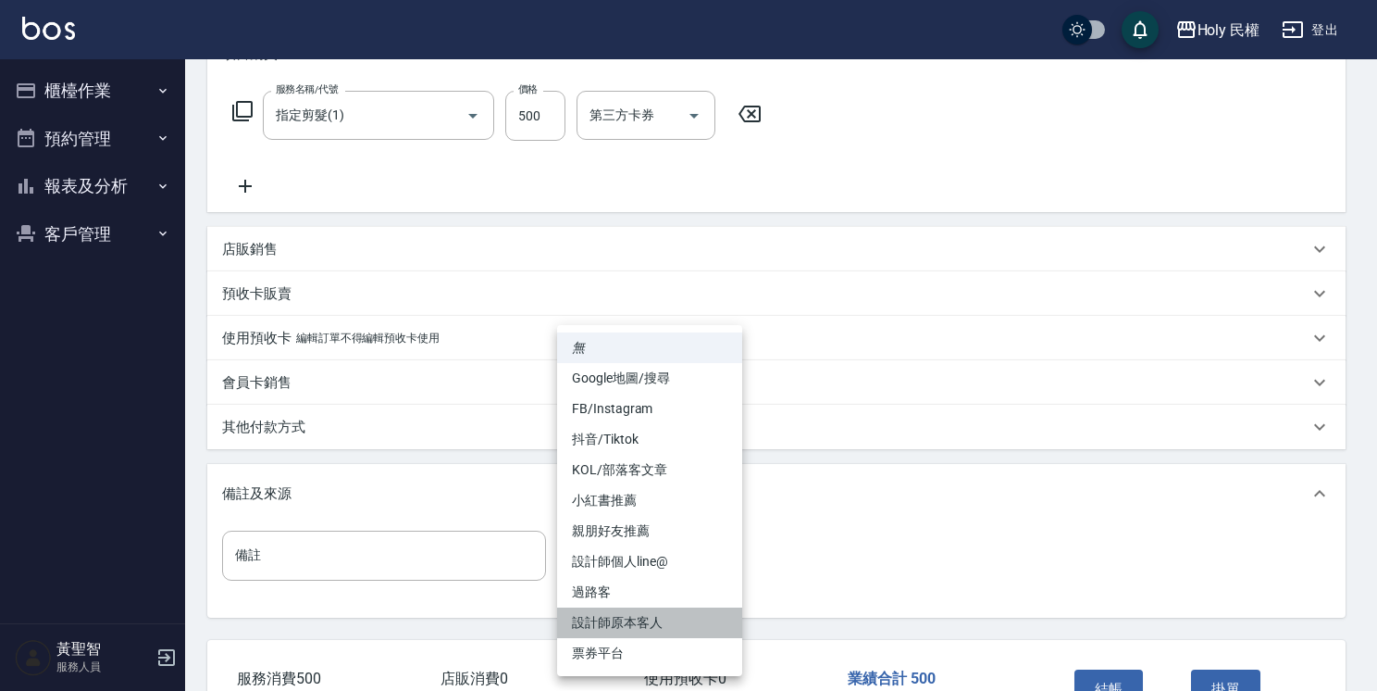
click at [671, 615] on li "設計師原本客人" at bounding box center [649, 622] width 185 height 31
type input "設計師原本客人"
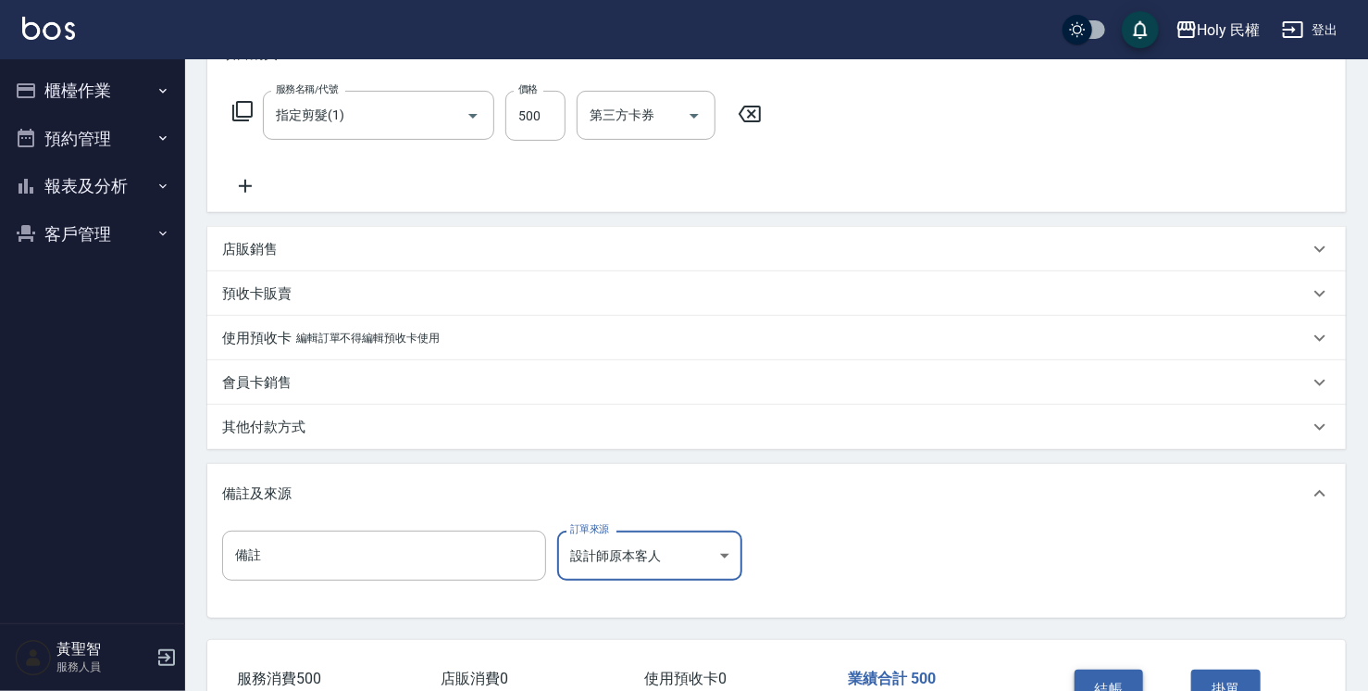
click at [1126, 677] on button "結帳" at bounding box center [1109, 688] width 69 height 39
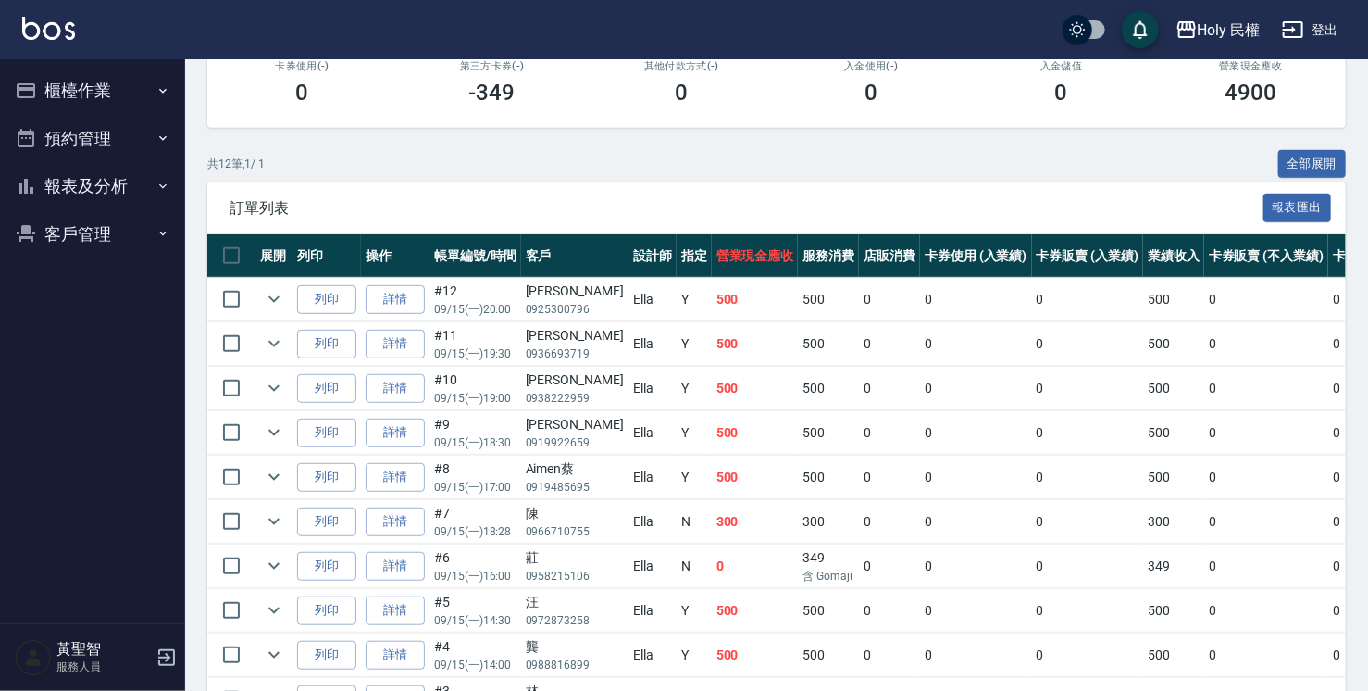
scroll to position [370, 0]
